Goal: Task Accomplishment & Management: Use online tool/utility

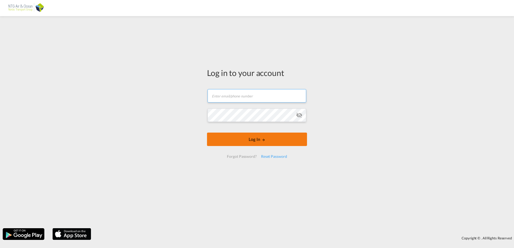
type input "[EMAIL_ADDRESS][DOMAIN_NAME]"
click at [285, 137] on button "Log In" at bounding box center [257, 139] width 100 height 13
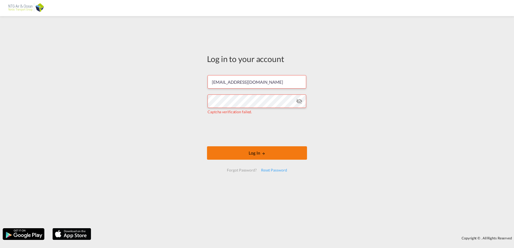
click at [240, 154] on button "Log In" at bounding box center [257, 152] width 100 height 13
